Goal: Obtain resource: Download file/media

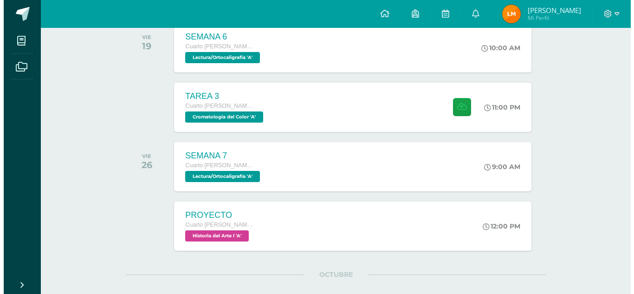
scroll to position [1289, 0]
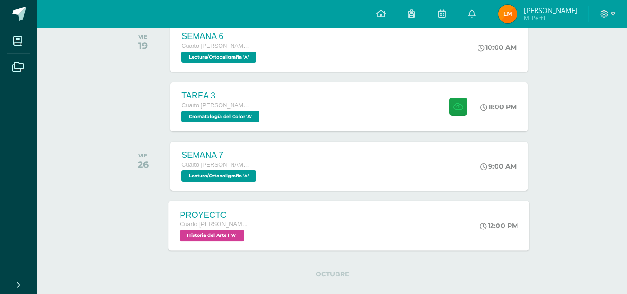
click at [234, 222] on span "Cuarto [PERSON_NAME]. CCLL en Diseño Gráfico" at bounding box center [215, 224] width 71 height 6
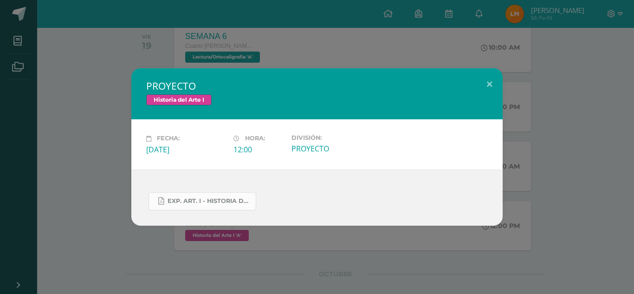
click at [209, 197] on link "Exp. art. I - Historia del arte I.docx.pdf" at bounding box center [203, 201] width 108 height 18
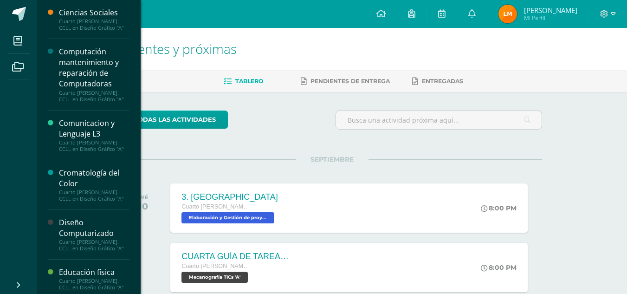
click at [105, 12] on div "Ciencias Sociales" at bounding box center [94, 12] width 71 height 11
